Goal: Navigation & Orientation: Understand site structure

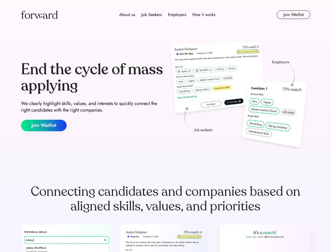
click at [165, 126] on div "End the cycle of mass applying We clearly highlight skills, values, and interes…" at bounding box center [165, 96] width 289 height 113
click at [166, 15] on div "About us Job Seekers Employers How it works" at bounding box center [167, 15] width 206 height 6
click at [39, 15] on img at bounding box center [39, 14] width 37 height 8
click at [167, 15] on div "About us Job Seekers Employers How it works" at bounding box center [167, 15] width 206 height 6
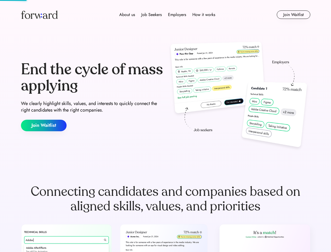
click at [127, 15] on div "About us" at bounding box center [127, 15] width 16 height 6
click at [151, 15] on div "Job Seekers" at bounding box center [151, 15] width 20 height 6
click at [177, 15] on div "Employers" at bounding box center [177, 15] width 18 height 6
click at [203, 15] on div "How it works" at bounding box center [203, 15] width 23 height 6
click at [293, 15] on button "Join Waitlist" at bounding box center [294, 14] width 34 height 8
